Goal: Task Accomplishment & Management: Manage account settings

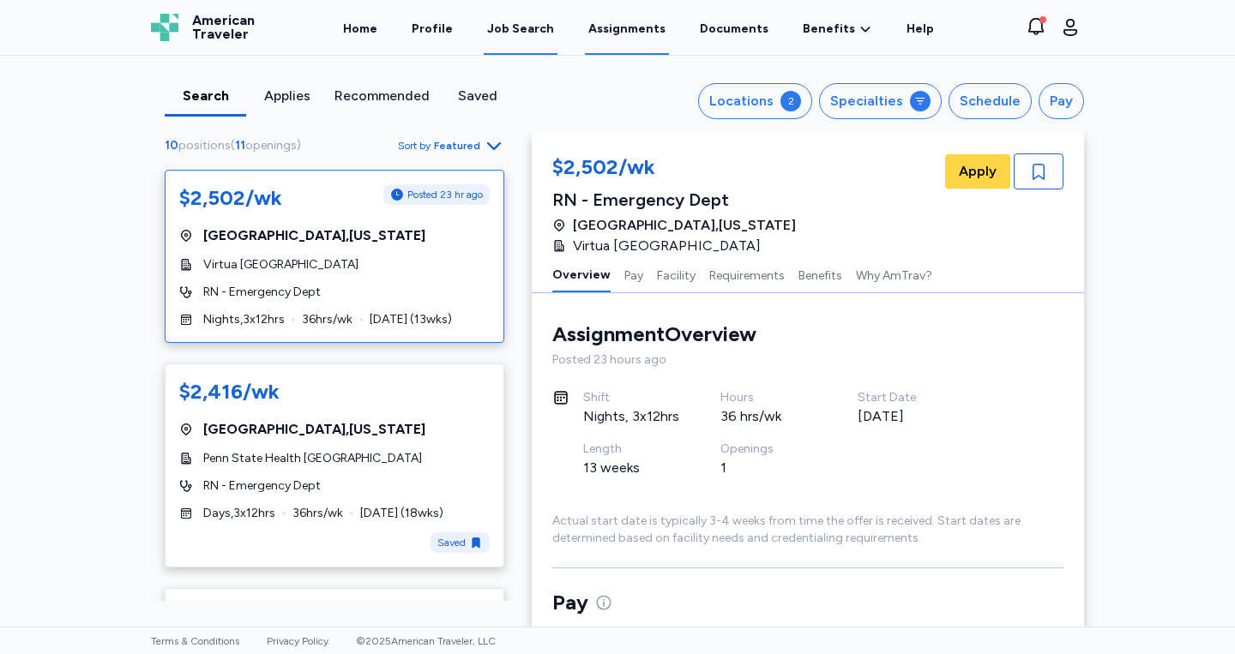
click at [638, 34] on link "Assignments" at bounding box center [627, 28] width 84 height 53
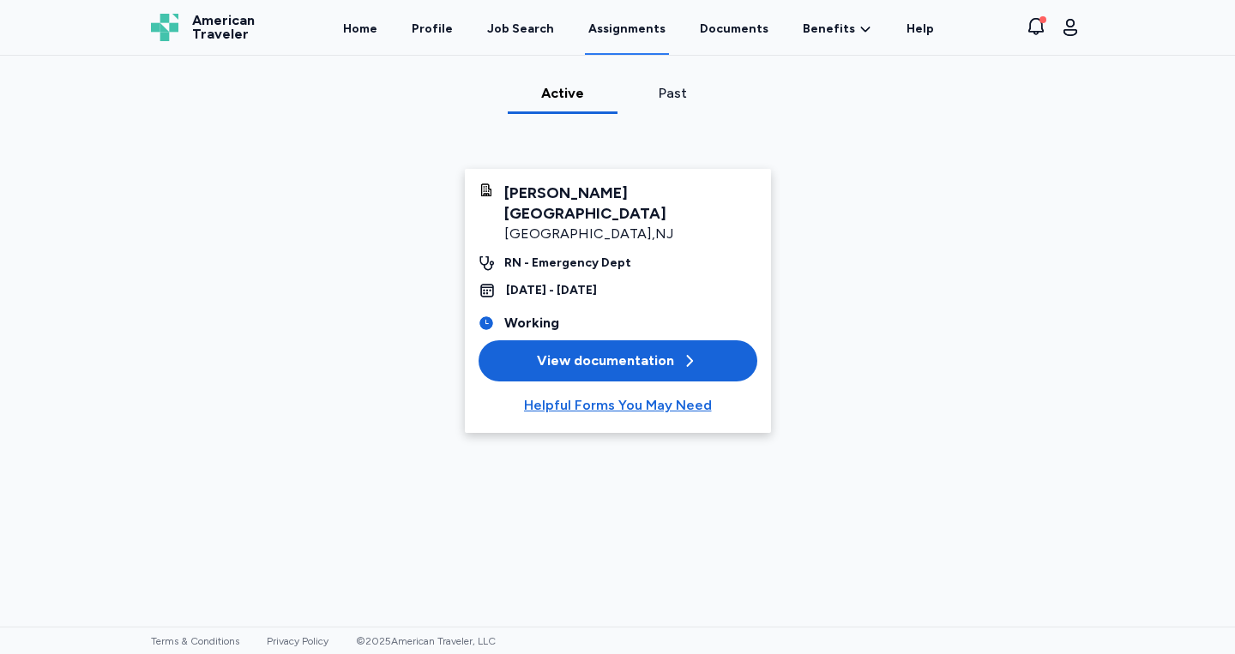
click at [588, 351] on div "View documentation" at bounding box center [617, 361] width 161 height 21
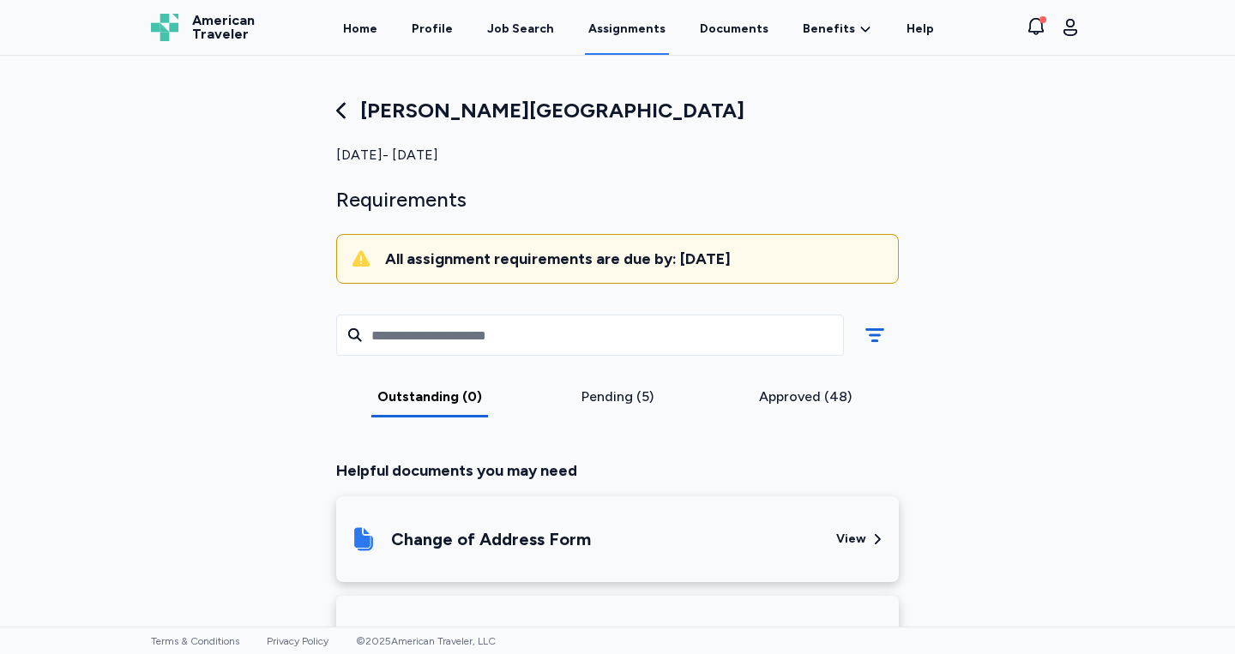
click at [624, 396] on div "Pending (5)" at bounding box center [618, 397] width 174 height 21
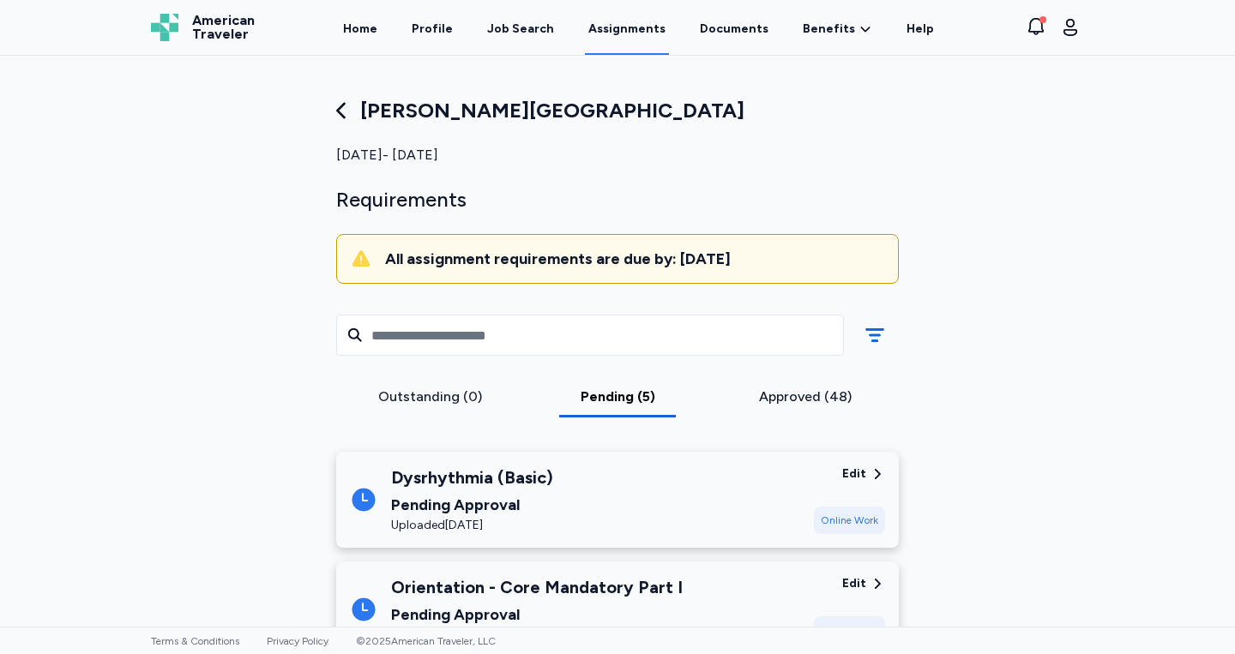
click at [785, 389] on div "Approved (48)" at bounding box center [805, 397] width 174 height 21
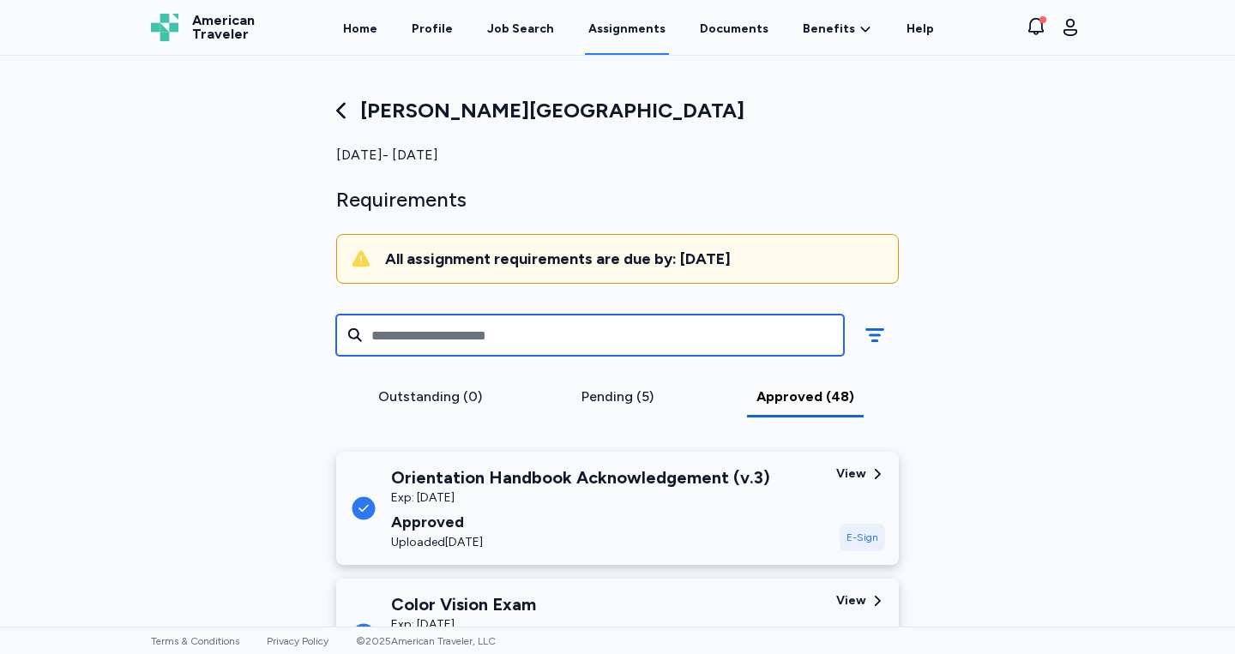
click at [535, 340] on input "text" at bounding box center [590, 335] width 508 height 41
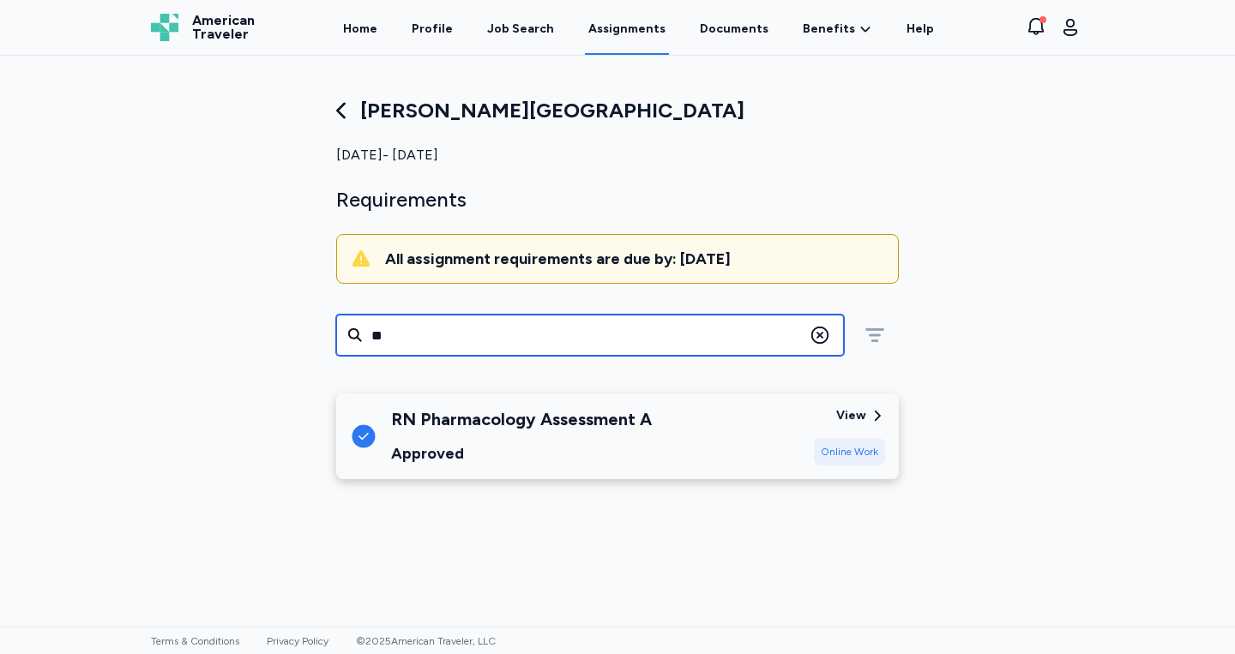
type input "**"
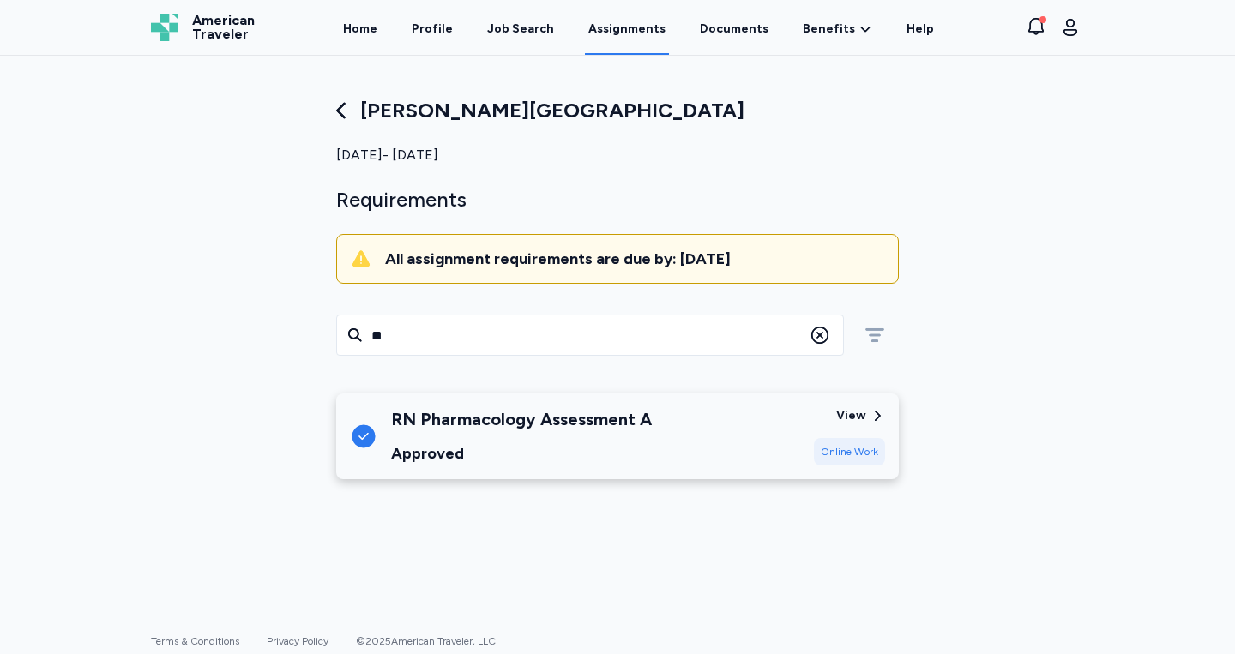
click at [584, 453] on div "Approved" at bounding box center [521, 454] width 261 height 24
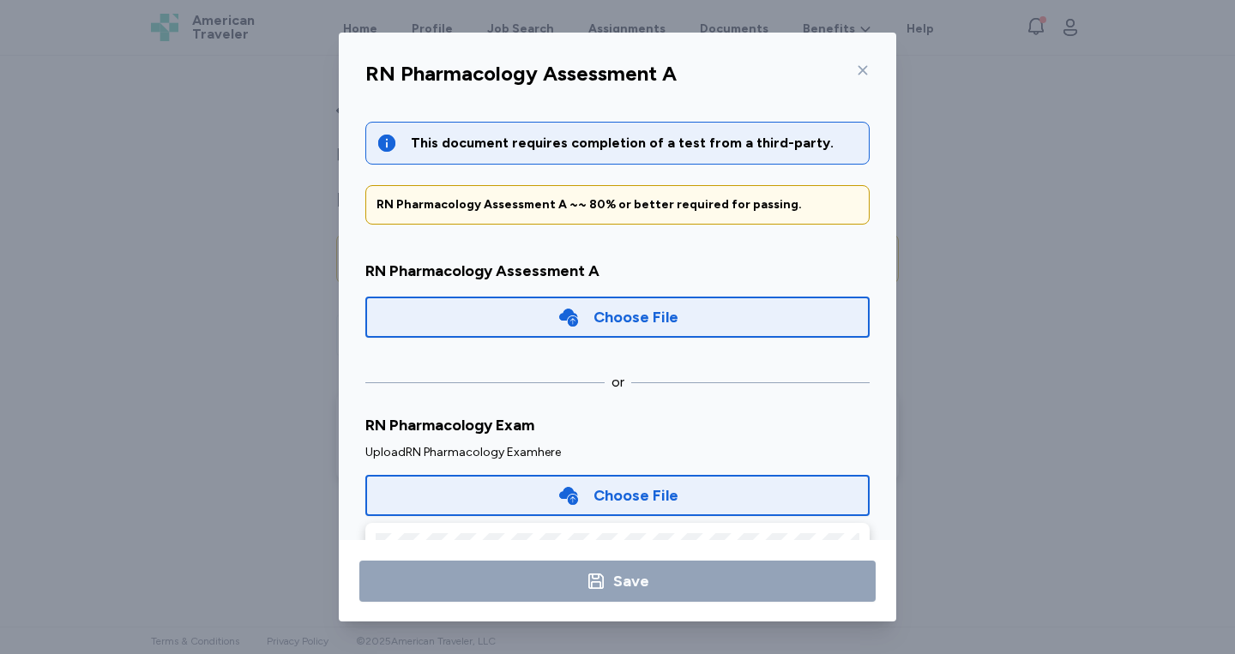
scroll to position [67, 0]
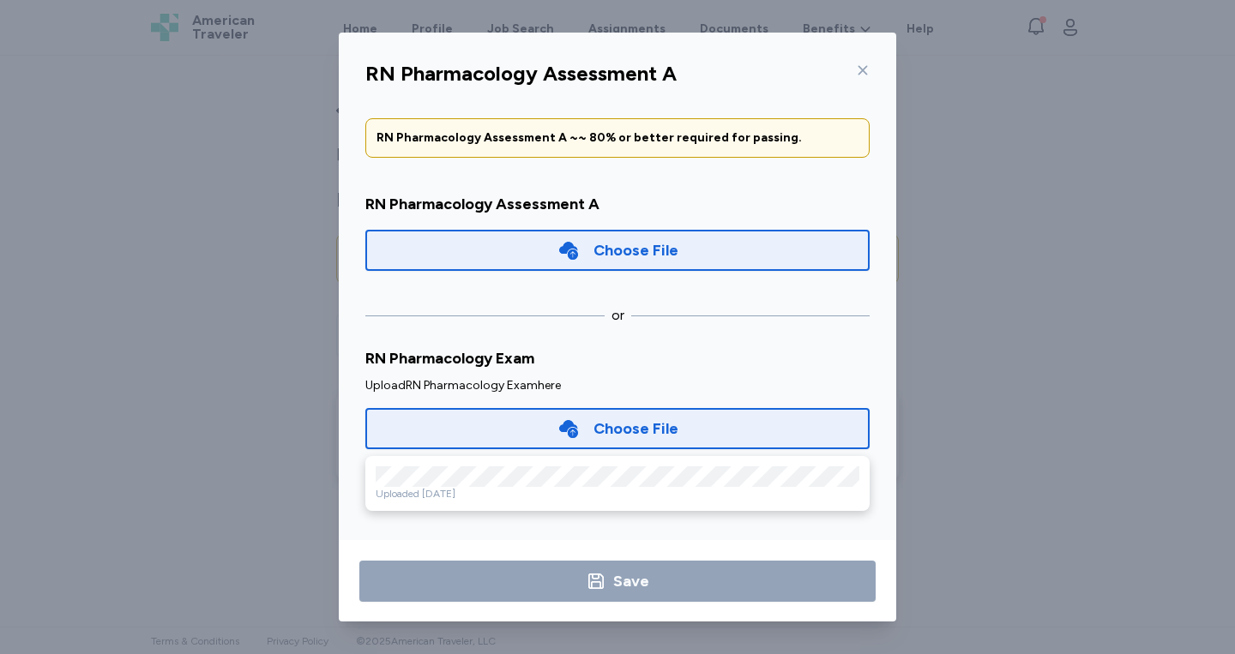
click at [631, 244] on div "Choose File" at bounding box center [635, 250] width 85 height 24
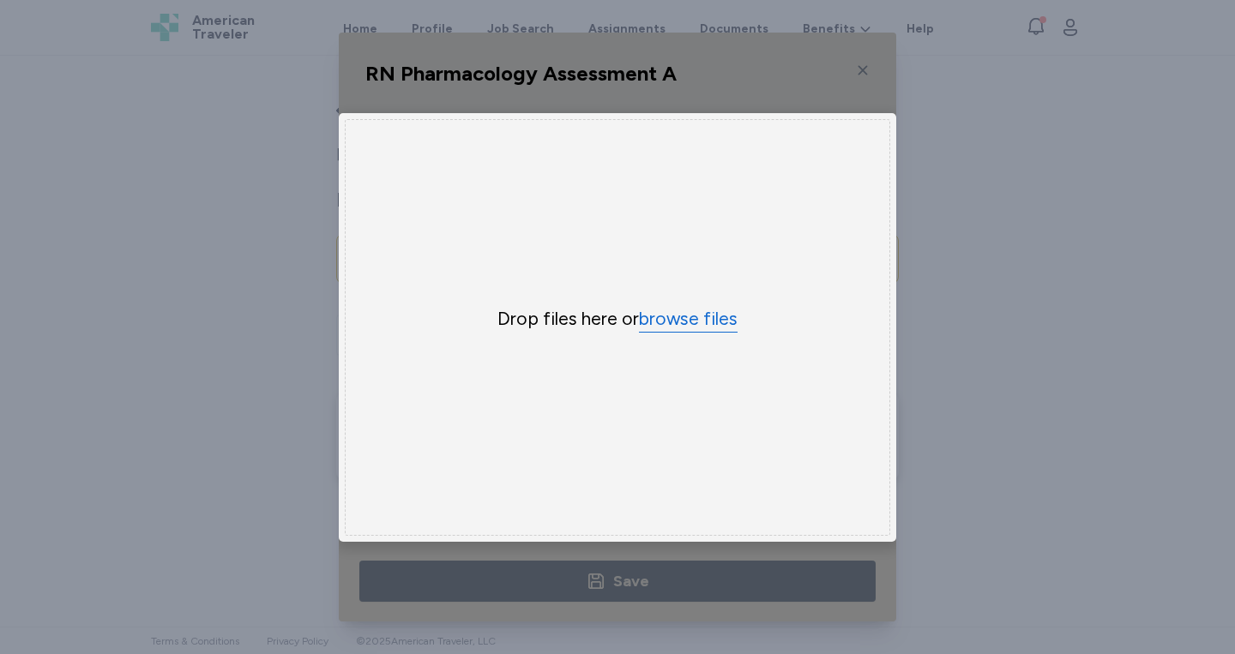
click at [714, 322] on button "browse files" at bounding box center [688, 319] width 99 height 25
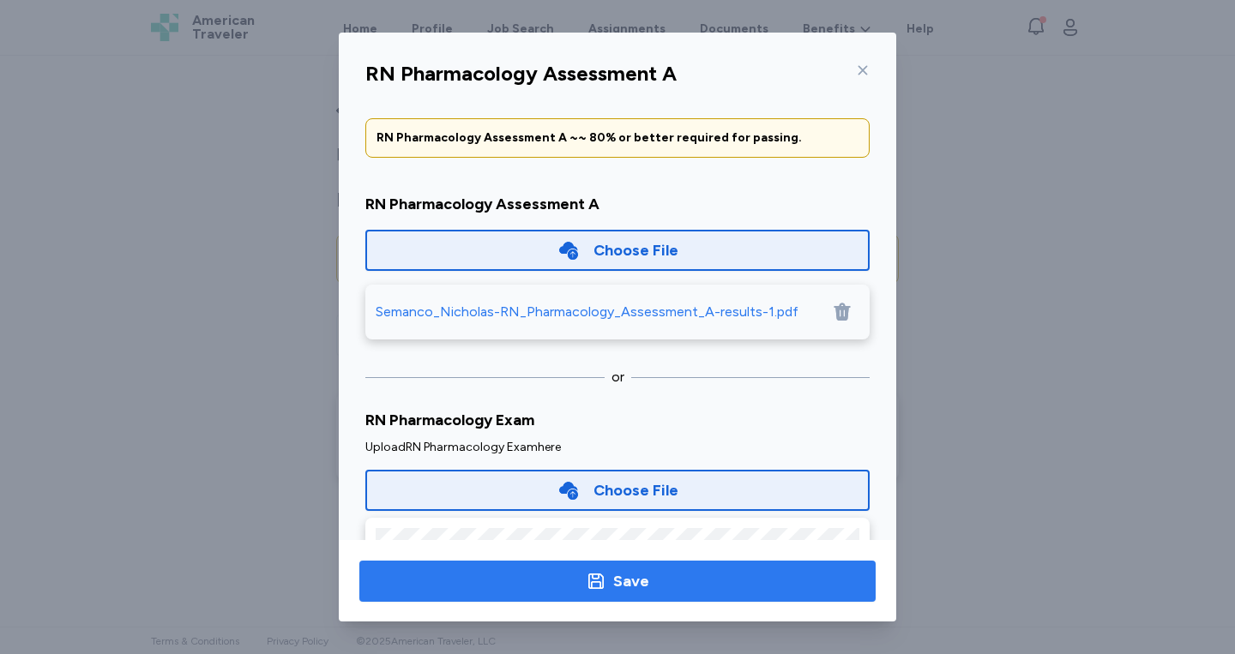
click at [657, 593] on span "Save" at bounding box center [617, 581] width 489 height 24
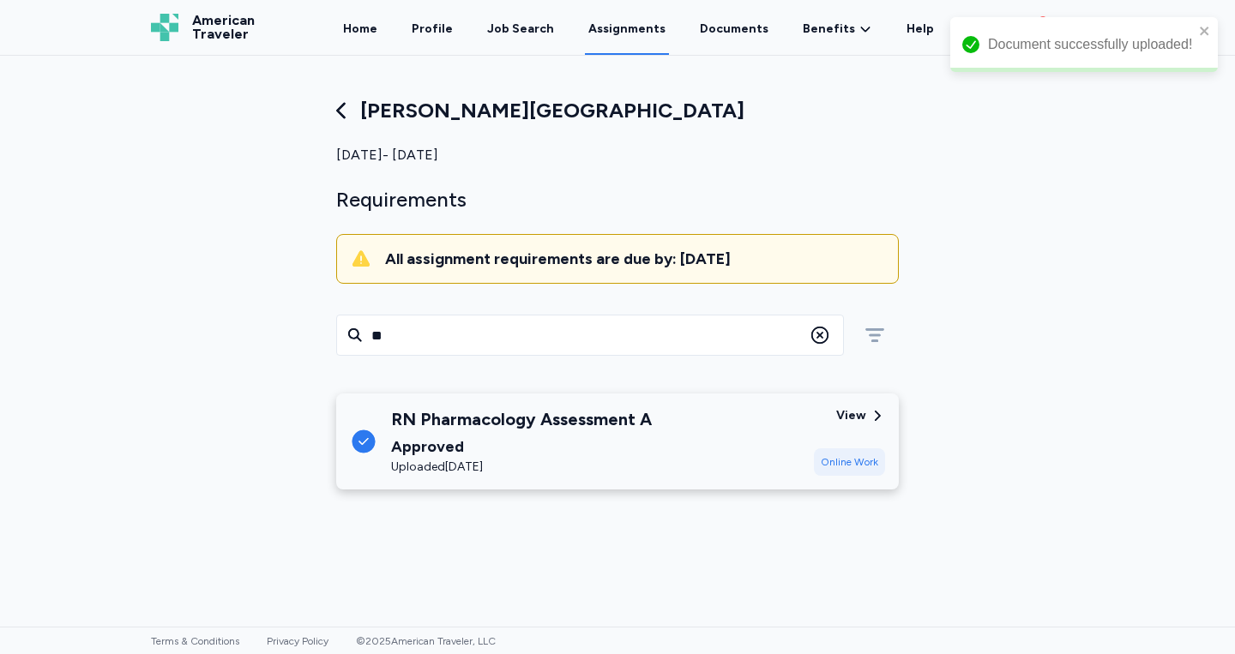
click at [912, 164] on div "[PERSON_NAME][GEOGRAPHIC_DATA] [DATE] - [DATE] Requirements All assignment requ…" at bounding box center [617, 194] width 590 height 194
